Goal: Information Seeking & Learning: Learn about a topic

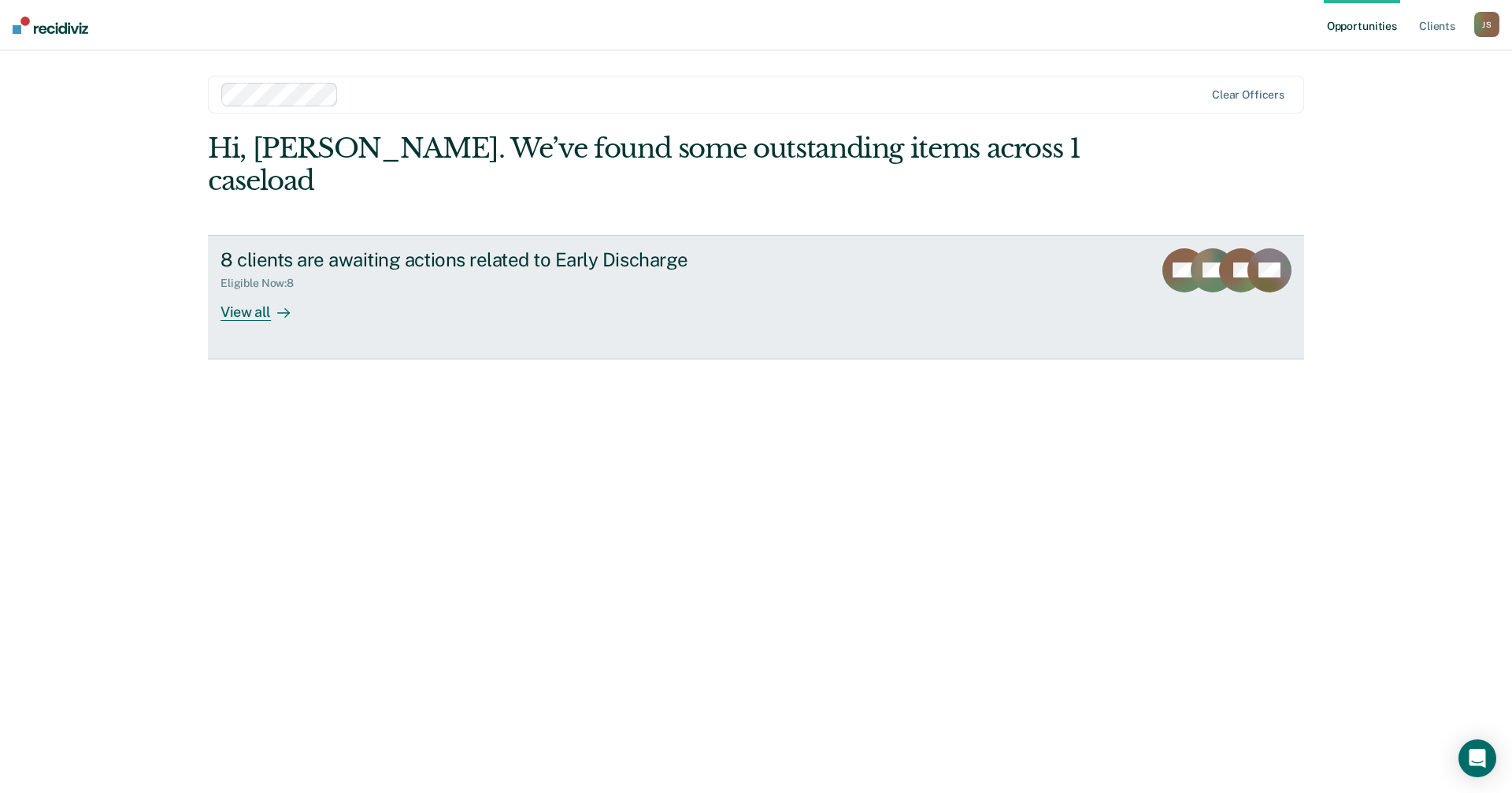
click at [265, 290] on div "View all" at bounding box center [265, 305] width 88 height 31
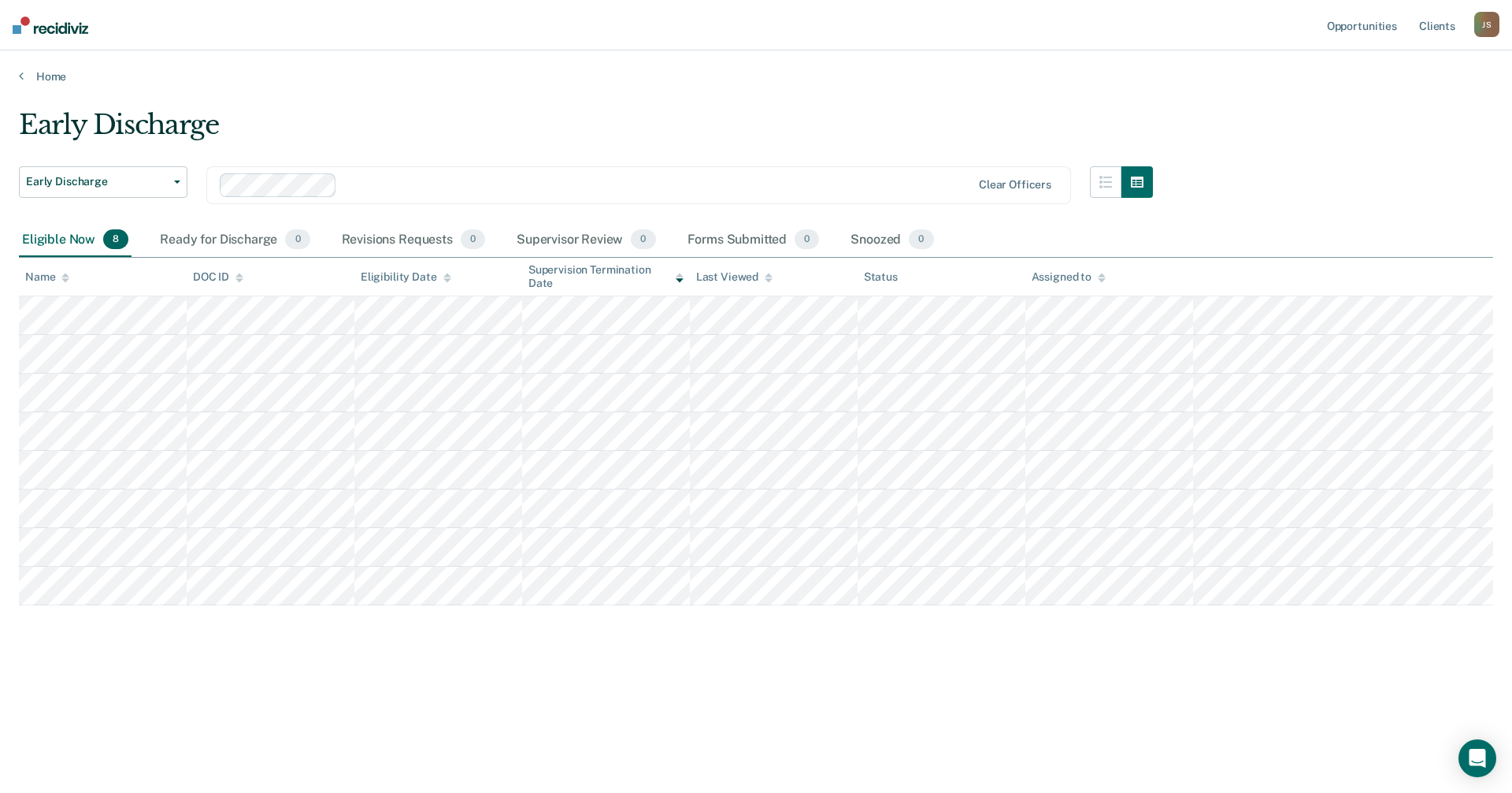
click at [251, 721] on div "Early Discharge Early Discharge Early Discharge Clear officers Eligible Now 8 R…" at bounding box center [756, 416] width 1474 height 616
click at [684, 661] on div "Early Discharge Early Discharge Early Discharge Clear officers Eligible Now 8 R…" at bounding box center [756, 391] width 1474 height 566
